Goal: Task Accomplishment & Management: Manage account settings

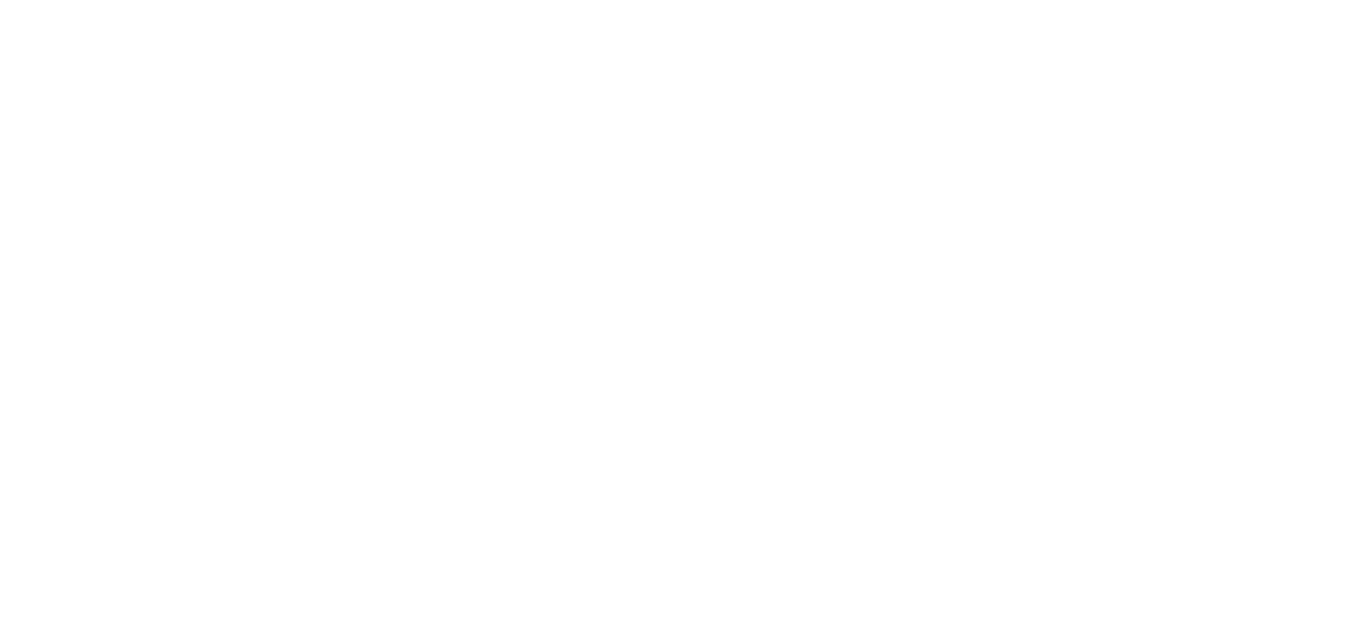
select select "*"
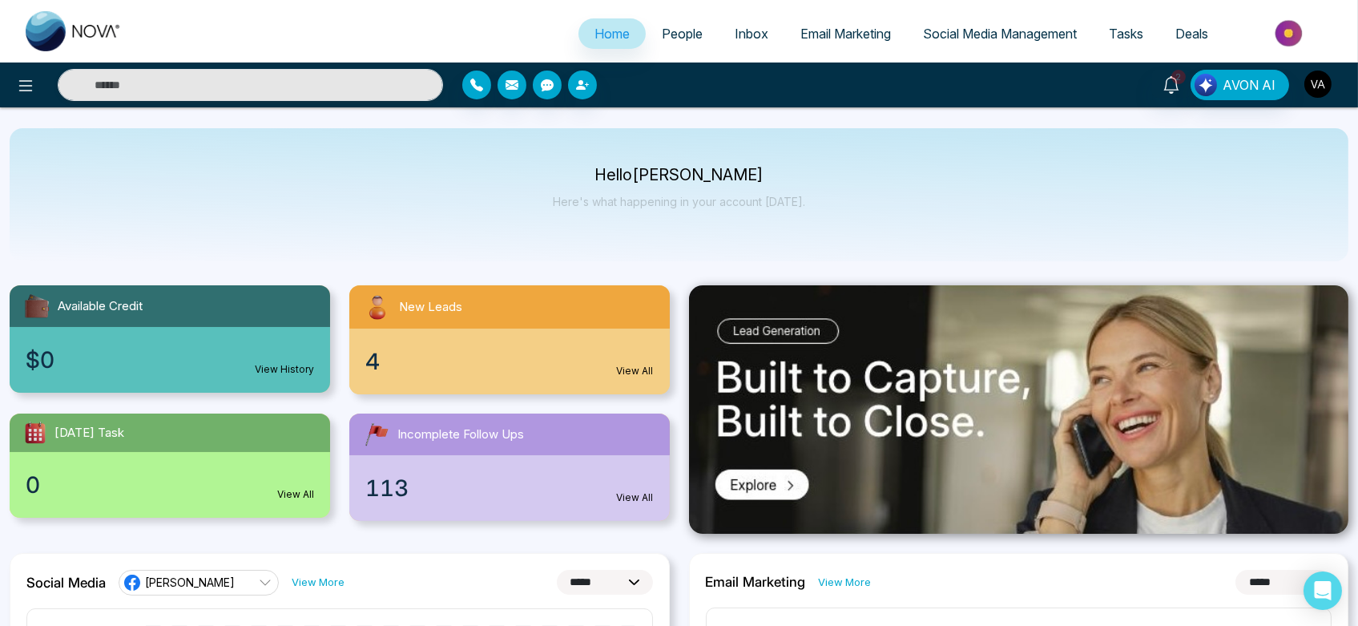
click at [1319, 87] on img "button" at bounding box center [1317, 83] width 27 height 27
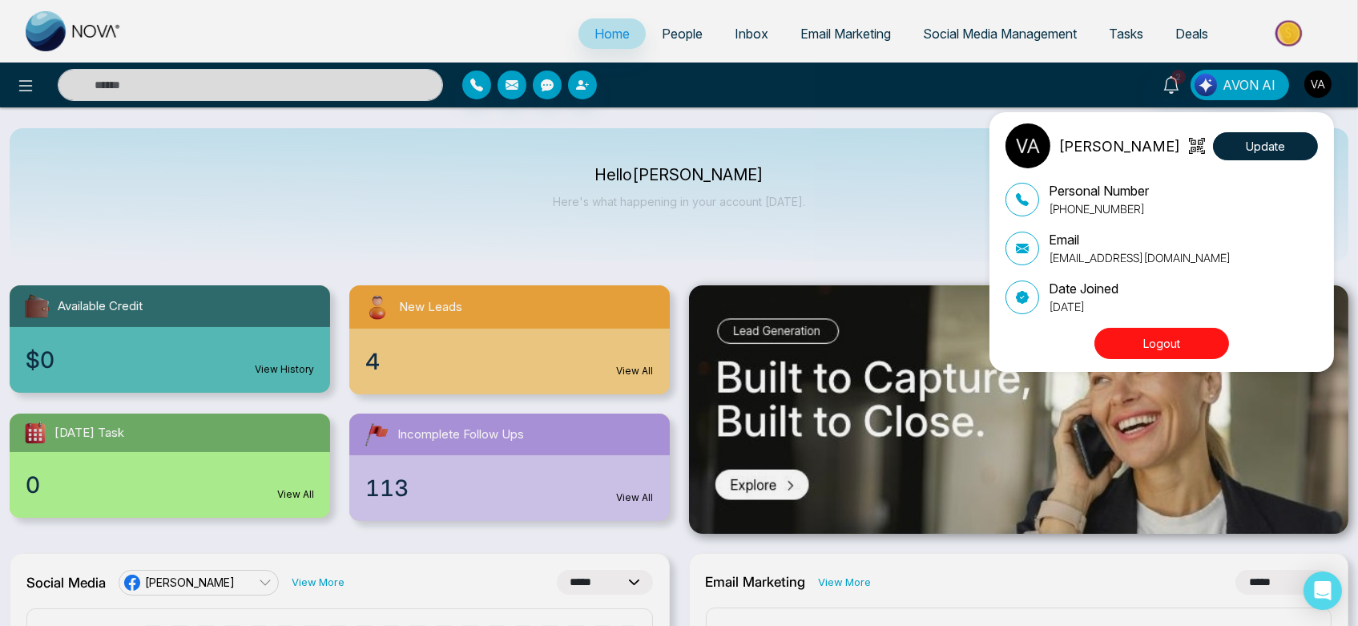
click at [1177, 341] on button "Logout" at bounding box center [1161, 343] width 135 height 31
